Goal: Task Accomplishment & Management: Use online tool/utility

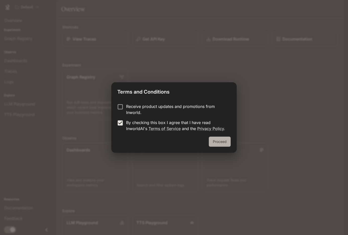
click at [222, 139] on button "Proceed" at bounding box center [220, 141] width 22 height 10
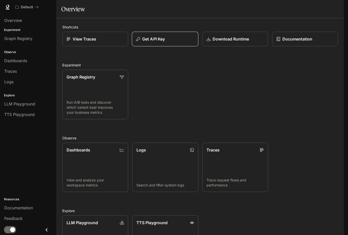
click at [138, 46] on button "Get API Key" at bounding box center [165, 39] width 67 height 15
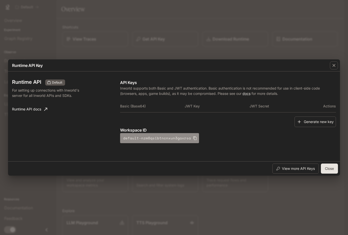
click at [164, 137] on button "default-nzm0qsibtncnxun3gaxrsa" at bounding box center [159, 138] width 79 height 10
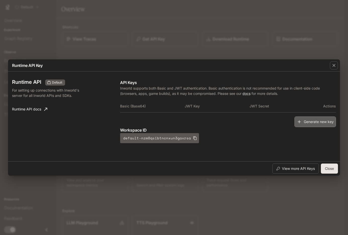
click at [320, 123] on button "Generate new key" at bounding box center [314, 121] width 41 height 11
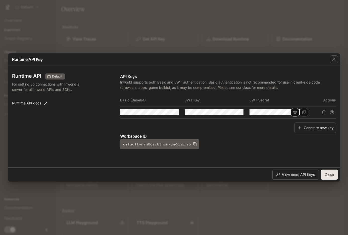
click at [295, 111] on icon "button" at bounding box center [295, 112] width 4 height 4
click at [302, 111] on icon "Copy Secret" at bounding box center [304, 112] width 4 height 4
click at [228, 110] on button "button" at bounding box center [230, 112] width 9 height 9
click at [240, 110] on icon "Copy Key" at bounding box center [239, 112] width 4 height 4
click at [335, 59] on icon "button" at bounding box center [333, 59] width 5 height 5
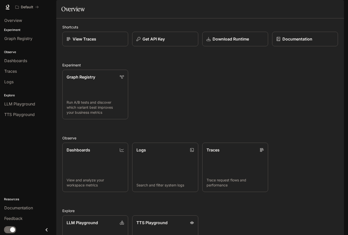
click at [271, 68] on h2 "Experiment" at bounding box center [199, 64] width 275 height 5
click at [158, 42] on p "Get API Key" at bounding box center [153, 39] width 23 height 6
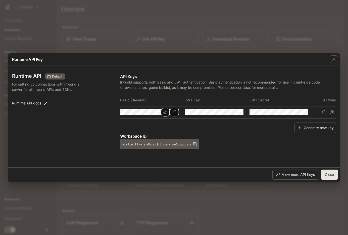
click at [165, 112] on icon "button" at bounding box center [165, 112] width 4 height 4
click at [146, 82] on p "Inworld supports both Basic and JWT authentication. Basic authentication is not…" at bounding box center [228, 84] width 216 height 11
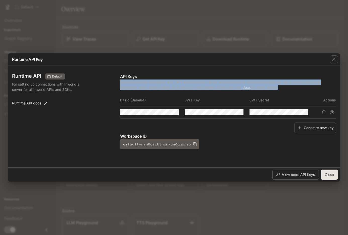
click at [146, 82] on p "Inworld supports both Basic and JWT authentication. Basic authentication is not…" at bounding box center [228, 84] width 216 height 11
copy p "Inworld supports both Basic and JWT authentication. Basic authentication is not…"
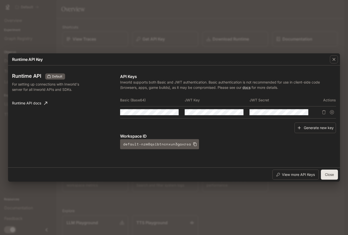
click at [43, 85] on p "For setting up connections with Inworld's server for all Inworld APIs and SDKs." at bounding box center [51, 86] width 78 height 11
copy div "For setting up connections with Inworld's server for all Inworld APIs and SDKs.…"
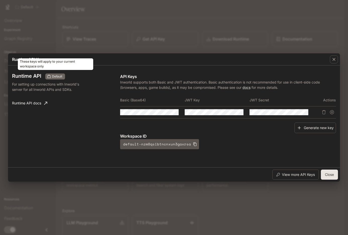
click at [58, 75] on span "Default" at bounding box center [57, 76] width 14 height 5
click at [59, 79] on div "Default" at bounding box center [55, 76] width 20 height 6
click at [59, 77] on span "Default" at bounding box center [57, 76] width 14 height 5
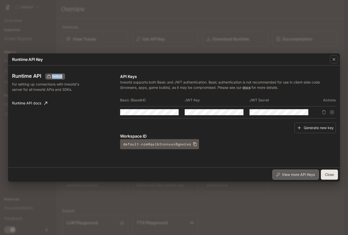
click at [278, 173] on icon "button" at bounding box center [278, 175] width 4 height 4
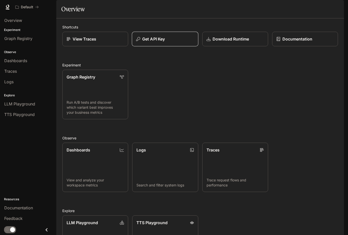
click at [157, 46] on button "Get API Key" at bounding box center [165, 39] width 67 height 15
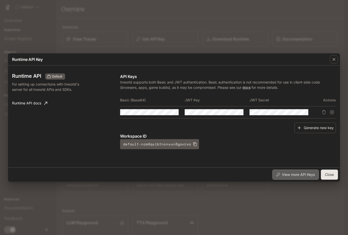
click at [296, 172] on button "View more API Keys" at bounding box center [295, 174] width 46 height 10
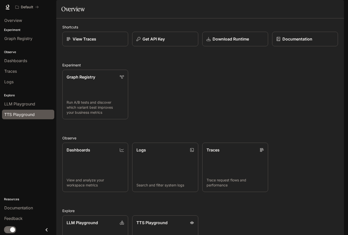
click at [23, 112] on span "TTS Playground" at bounding box center [19, 114] width 30 height 6
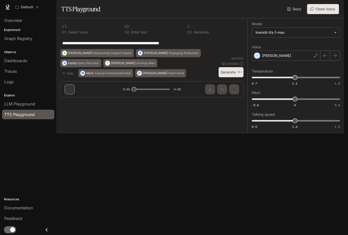
click at [321, 14] on button "Clone Voice" at bounding box center [323, 9] width 32 height 10
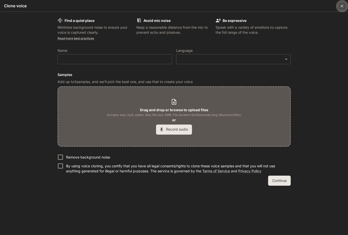
click at [345, 7] on div "button" at bounding box center [342, 6] width 8 height 8
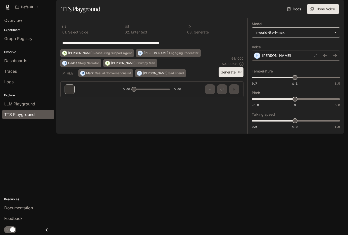
click at [312, 43] on body "**********" at bounding box center [174, 117] width 348 height 235
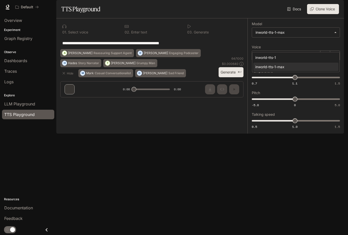
click at [153, 71] on div at bounding box center [174, 117] width 348 height 235
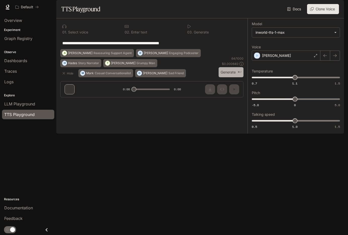
click at [233, 77] on button "Generate ⌘⏎" at bounding box center [230, 72] width 25 height 10
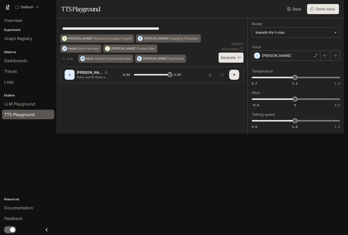
type input "*"
click at [39, 59] on div "Dashboards" at bounding box center [28, 61] width 48 height 6
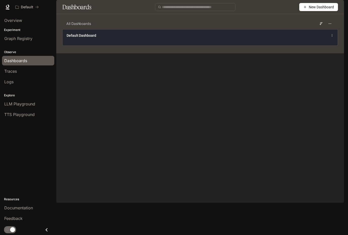
click at [133, 38] on div "Default Dashboard" at bounding box center [143, 35] width 153 height 5
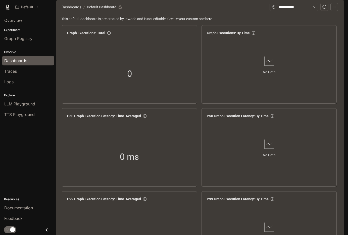
scroll to position [8, 0]
click at [338, 7] on img "button" at bounding box center [336, 7] width 7 height 7
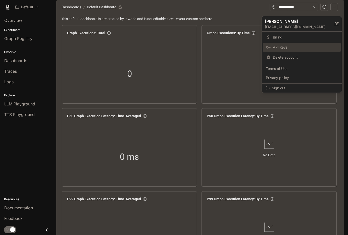
click at [280, 48] on span "API Keys" at bounding box center [305, 47] width 65 height 5
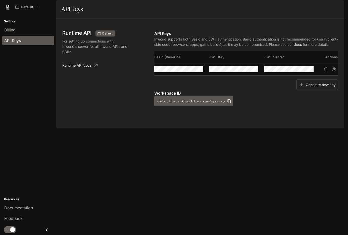
click at [244, 122] on div "Runtime API Default For setting up connections with Inworld's server for all In…" at bounding box center [199, 73] width 275 height 98
click at [245, 71] on icon "button" at bounding box center [245, 69] width 4 height 3
click at [300, 71] on icon "button" at bounding box center [300, 69] width 4 height 4
click at [19, 31] on div "Billing" at bounding box center [28, 30] width 48 height 6
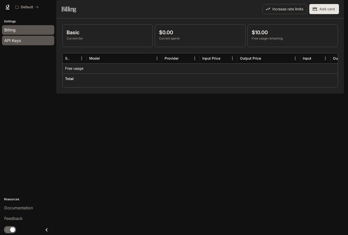
click at [20, 41] on span "API Keys" at bounding box center [12, 40] width 17 height 6
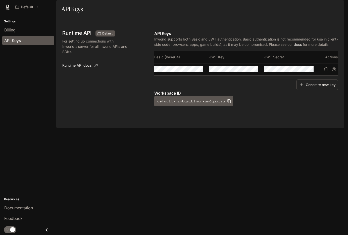
click at [334, 7] on img "button" at bounding box center [336, 7] width 7 height 7
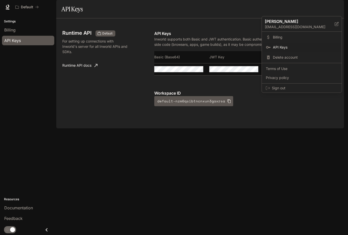
click at [31, 78] on div at bounding box center [174, 117] width 348 height 235
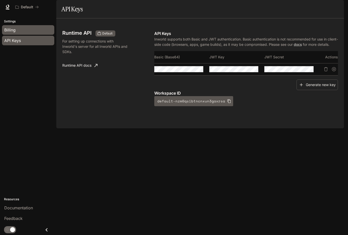
click at [8, 31] on span "Billing" at bounding box center [9, 30] width 11 height 6
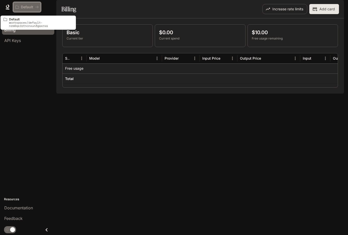
click at [25, 9] on p "Default" at bounding box center [27, 7] width 12 height 4
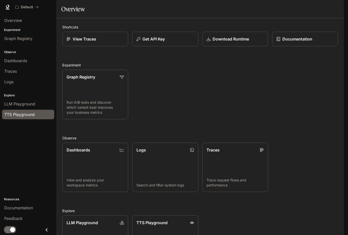
click at [33, 111] on span "TTS Playground" at bounding box center [19, 114] width 30 height 6
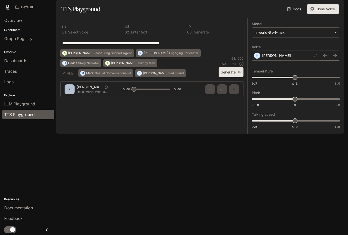
click at [224, 101] on div "**********" at bounding box center [151, 59] width 191 height 83
click at [226, 77] on button "Generate ⌘⏎" at bounding box center [230, 72] width 25 height 10
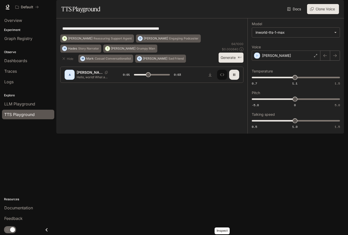
click at [220, 77] on icon "Inspect" at bounding box center [222, 75] width 4 height 4
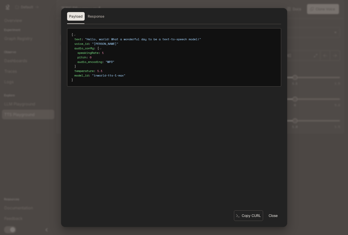
type input "*"
drag, startPoint x: 75, startPoint y: 75, endPoint x: 89, endPoint y: 75, distance: 14.3
click at [89, 75] on div "model_id : " inworld-tts-1-max "" at bounding box center [175, 75] width 202 height 5
click at [91, 76] on div "model_id : " inworld-tts-1-max "" at bounding box center [175, 75] width 202 height 5
drag, startPoint x: 95, startPoint y: 75, endPoint x: 118, endPoint y: 75, distance: 23.4
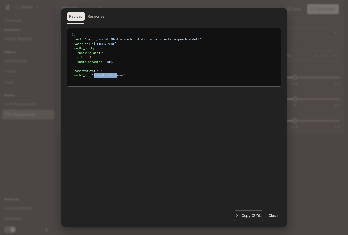
click at [118, 75] on span "" inworld-tts-1-max "" at bounding box center [108, 75] width 33 height 4
copy span "inworld-tts-1"
click at [27, 65] on div "Payload Response { text : " Hello, world! What a wonderful day to be a text-to-…" at bounding box center [174, 117] width 348 height 235
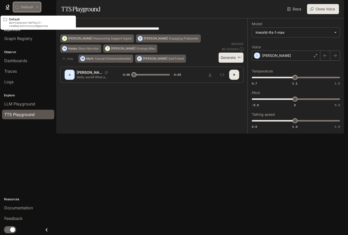
click at [22, 10] on button "Default" at bounding box center [27, 7] width 28 height 10
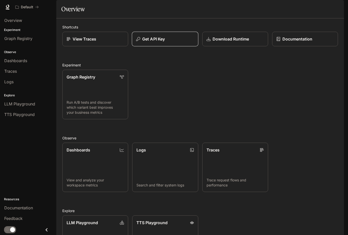
click at [145, 42] on p "Get API Key" at bounding box center [153, 39] width 23 height 6
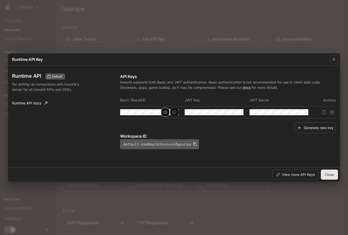
click at [167, 114] on icon "button" at bounding box center [165, 112] width 4 height 4
click at [172, 114] on icon "Copy Basic (Base64)" at bounding box center [174, 112] width 4 height 4
click at [168, 110] on button "button" at bounding box center [165, 112] width 9 height 9
click at [0, 0] on button "Copy Basic (Base64)" at bounding box center [0, 0] width 0 height 0
